Goal: Information Seeking & Learning: Compare options

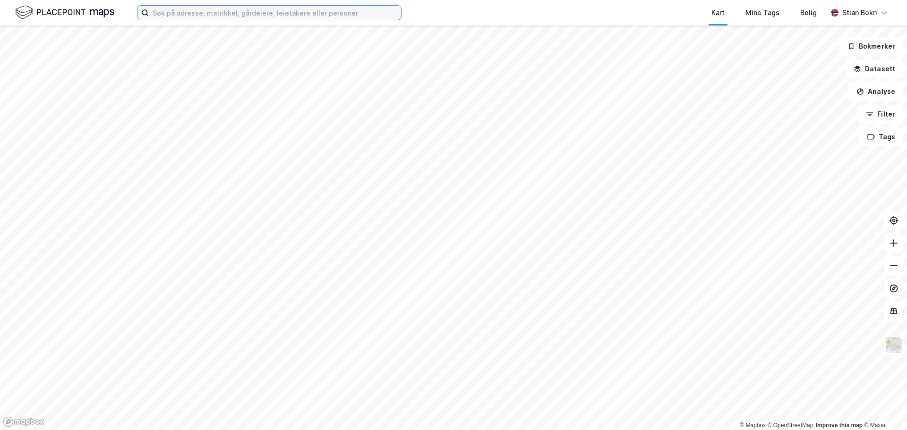
click at [188, 15] on input at bounding box center [275, 13] width 252 height 14
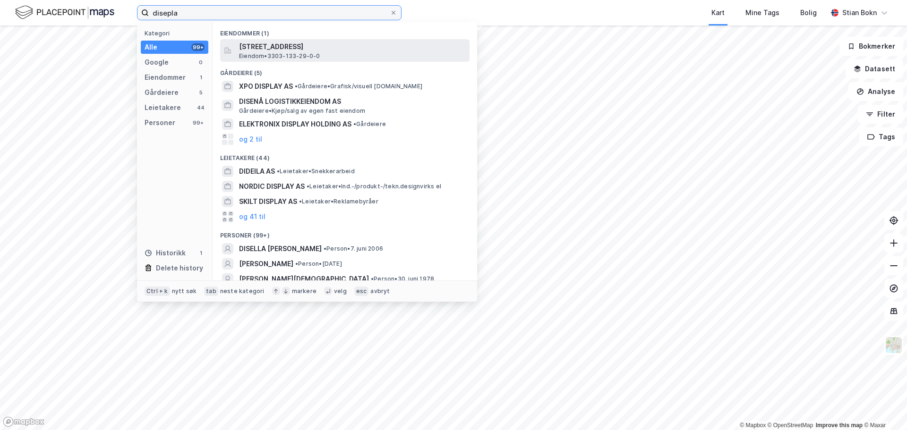
type input "disepla"
click at [270, 44] on span "[STREET_ADDRESS]" at bounding box center [352, 46] width 227 height 11
